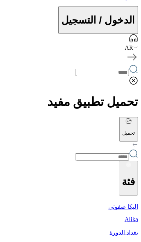
scroll to position [213, 0]
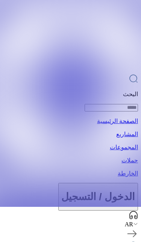
scroll to position [34, 0]
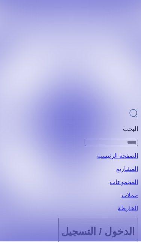
scroll to position [1, 0]
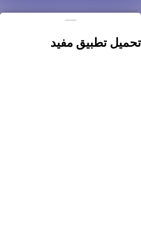
click at [64, 54] on button at bounding box center [70, 121] width 141 height 242
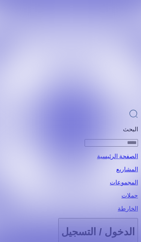
click at [51, 126] on p "البحث" at bounding box center [70, 129] width 135 height 7
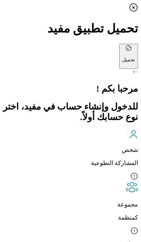
click at [130, 173] on icon at bounding box center [133, 176] width 7 height 7
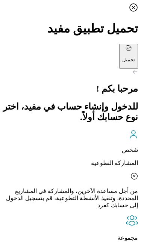
click at [19, 188] on div "من أجل مساعدة الآخرين، والمشاركة في المشاريع المحددة، وتنفيذ الأنشطة التطوعية، …" at bounding box center [70, 198] width 135 height 21
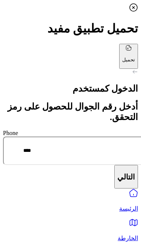
click at [130, 69] on div at bounding box center [70, 72] width 135 height 7
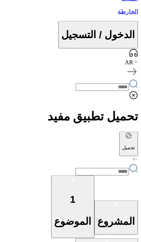
scroll to position [199, 0]
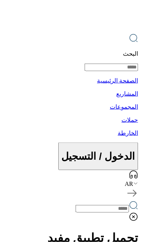
scroll to position [78, 0]
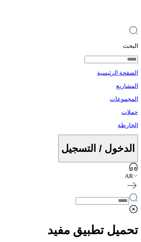
scroll to position [83, 0]
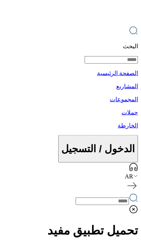
click at [129, 205] on icon at bounding box center [133, 209] width 9 height 9
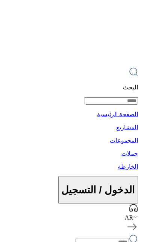
scroll to position [0, 0]
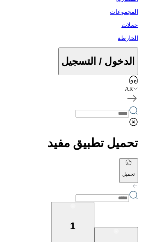
click at [129, 118] on icon at bounding box center [133, 122] width 9 height 9
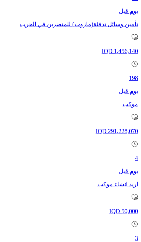
scroll to position [1127, 0]
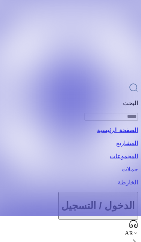
scroll to position [25, 0]
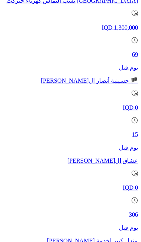
scroll to position [899, 0]
